Goal: Information Seeking & Learning: Learn about a topic

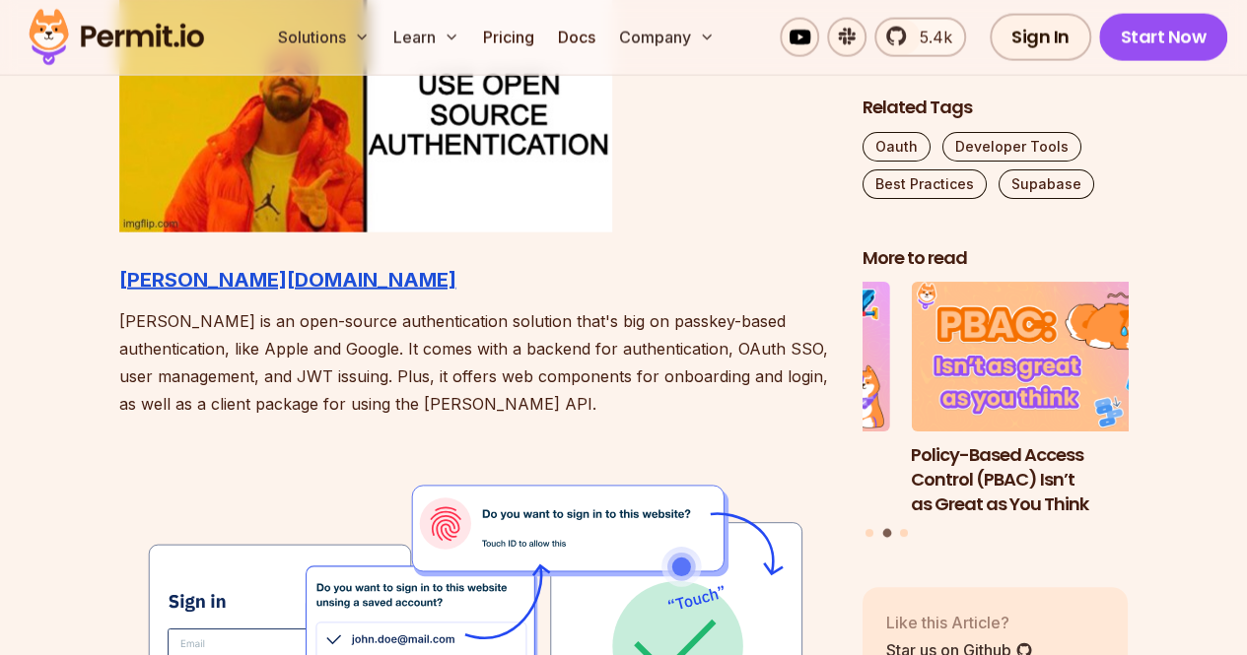
scroll to position [2259, 0]
click at [495, 327] on p "[PERSON_NAME] is an open-source authentication solution that's big on passkey-b…" at bounding box center [474, 363] width 711 height 110
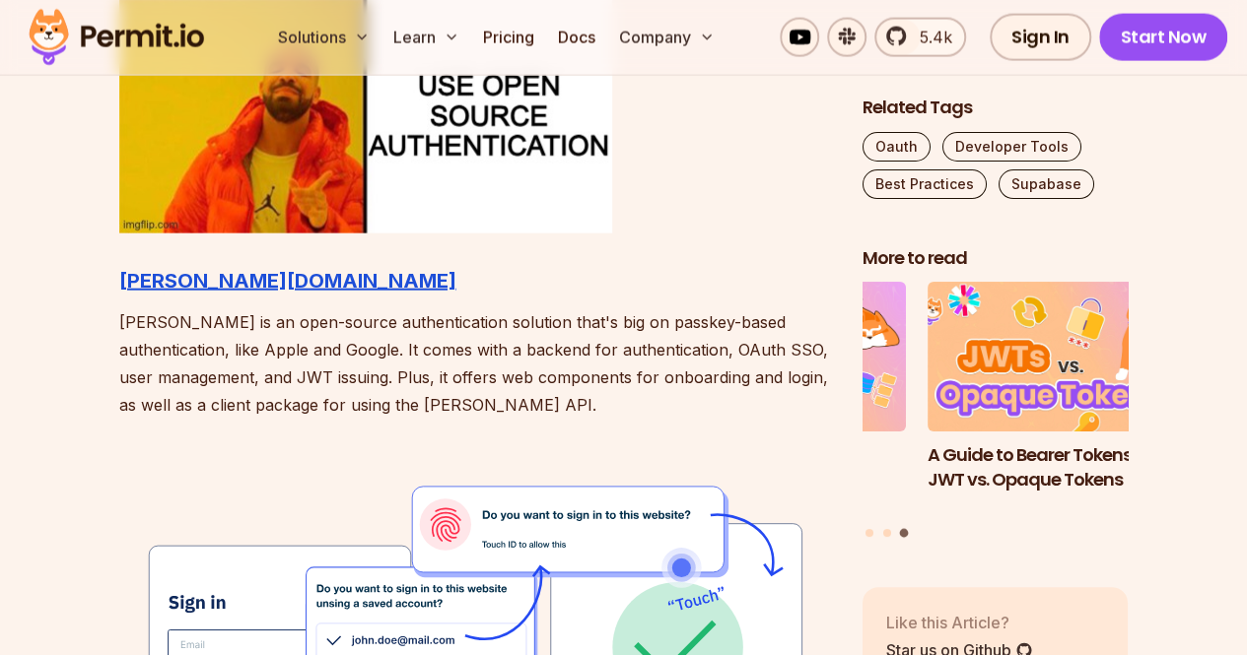
click at [518, 329] on p "[PERSON_NAME] is an open-source authentication solution that's big on passkey-b…" at bounding box center [474, 363] width 711 height 110
click at [315, 356] on p "[PERSON_NAME] is an open-source authentication solution that's big on passkey-b…" at bounding box center [474, 363] width 711 height 110
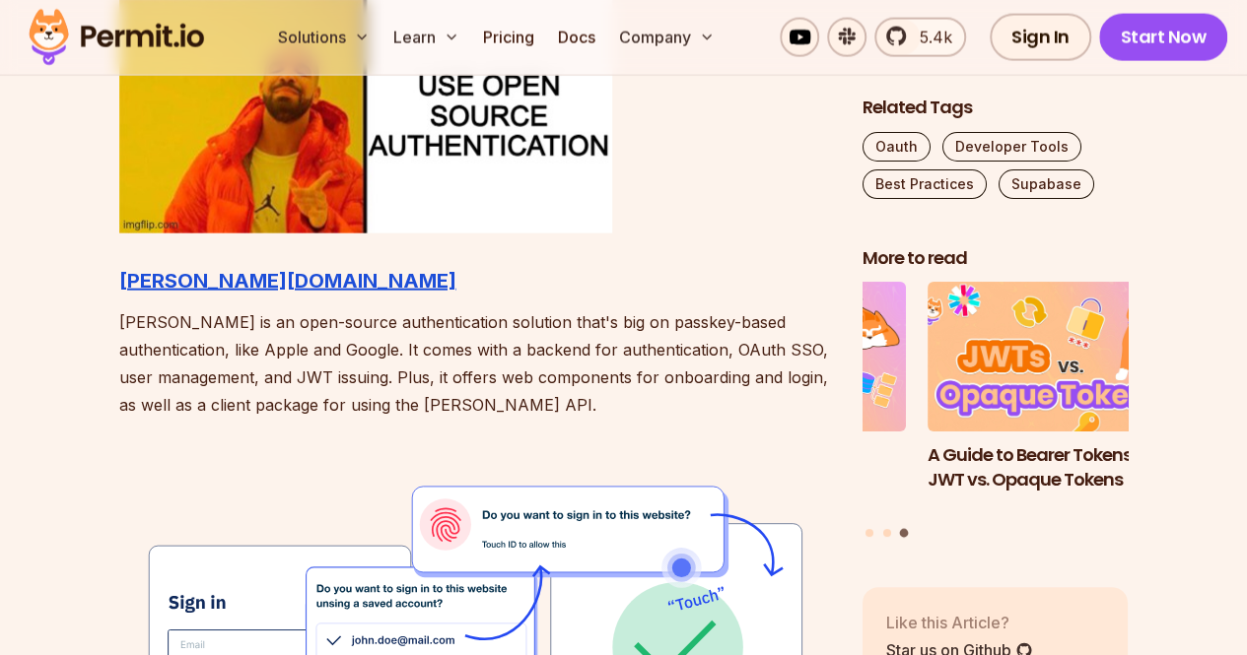
drag, startPoint x: 315, startPoint y: 356, endPoint x: 392, endPoint y: 351, distance: 77.0
click at [392, 351] on p "[PERSON_NAME] is an open-source authentication solution that's big on passkey-b…" at bounding box center [474, 363] width 711 height 110
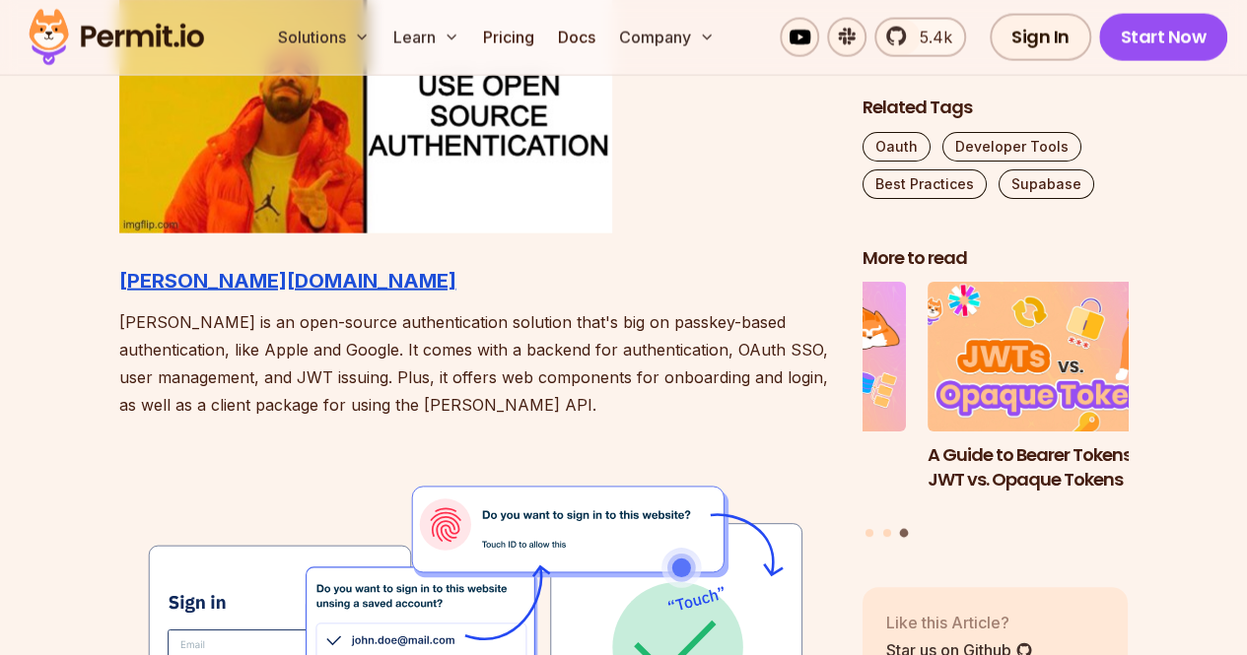
click at [313, 381] on p "[PERSON_NAME] is an open-source authentication solution that's big on passkey-b…" at bounding box center [474, 363] width 711 height 110
drag, startPoint x: 313, startPoint y: 381, endPoint x: 371, endPoint y: 380, distance: 57.2
click at [371, 380] on p "[PERSON_NAME] is an open-source authentication solution that's big on passkey-b…" at bounding box center [474, 363] width 711 height 110
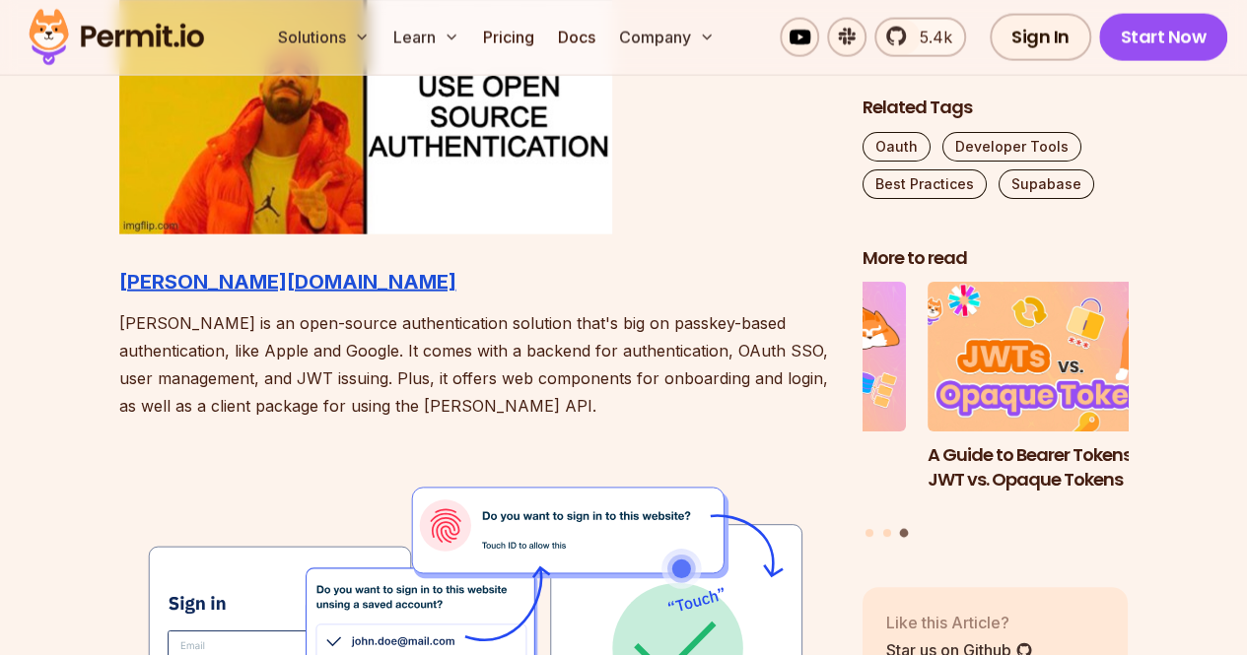
scroll to position [2257, 0]
